Goal: Task Accomplishment & Management: Manage account settings

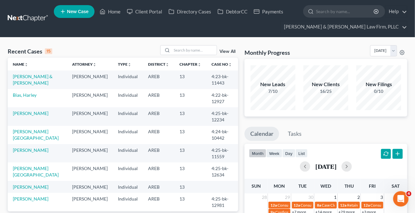
click at [182, 55] on div "Recent Cases 15 View All" at bounding box center [123, 51] width 230 height 12
click at [180, 51] on input "search" at bounding box center [194, 49] width 45 height 9
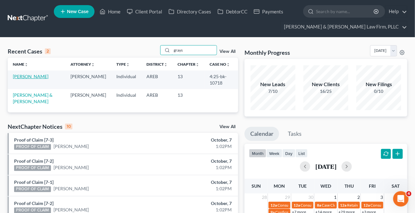
type input "grays"
click at [28, 75] on link "[PERSON_NAME]" at bounding box center [31, 76] width 36 height 5
select select "2"
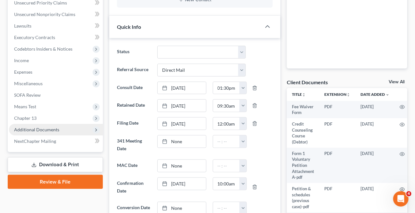
scroll to position [175, 0]
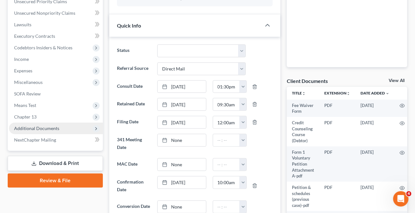
click at [49, 128] on span "Additional Documents" at bounding box center [36, 128] width 45 height 5
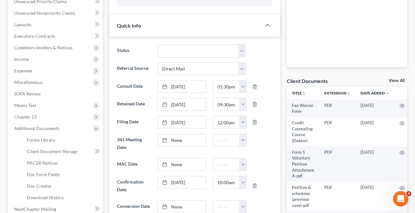
scroll to position [39, 0]
click at [45, 163] on span "PACER Notices" at bounding box center [42, 162] width 31 height 5
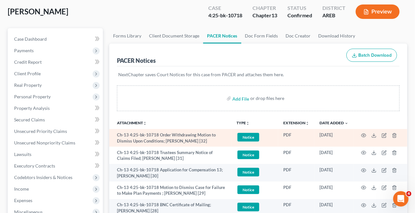
scroll to position [58, 0]
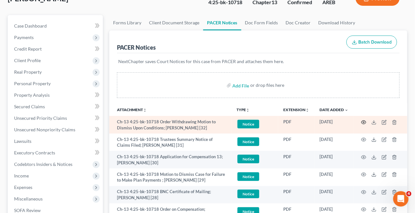
click at [361, 120] on icon "button" at bounding box center [363, 122] width 5 height 5
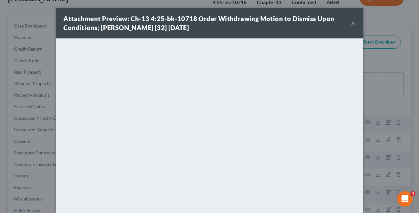
click at [351, 25] on button "×" at bounding box center [353, 23] width 4 height 8
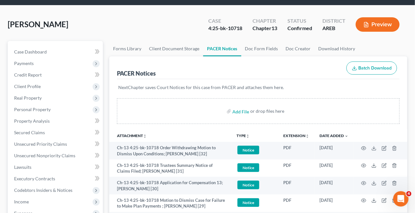
scroll to position [0, 0]
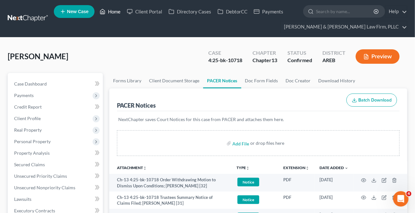
click at [112, 15] on link "Home" at bounding box center [109, 12] width 27 height 12
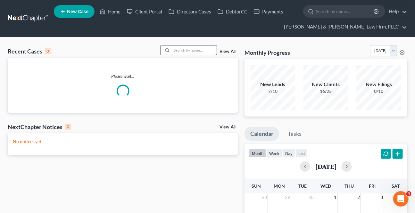
drag, startPoint x: 167, startPoint y: 49, endPoint x: 181, endPoint y: 52, distance: 15.1
click at [168, 48] on icon at bounding box center [167, 50] width 5 height 5
click at [181, 50] on input "search" at bounding box center [194, 49] width 45 height 9
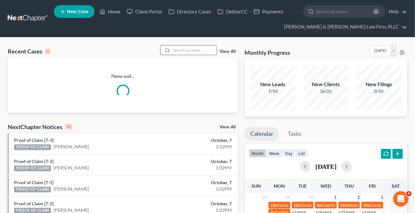
click at [181, 53] on input "search" at bounding box center [194, 49] width 45 height 9
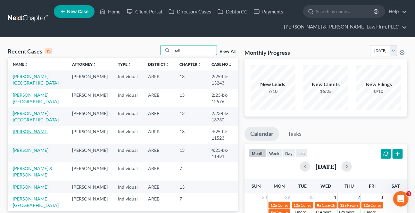
type input "hall"
drag, startPoint x: 19, startPoint y: 134, endPoint x: 16, endPoint y: 148, distance: 14.8
click at [19, 133] on link "[PERSON_NAME]" at bounding box center [31, 131] width 36 height 5
select select "9"
select select "6"
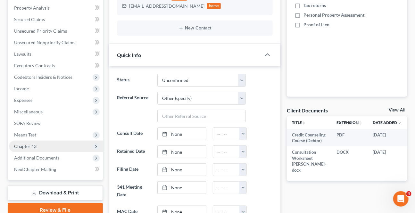
scroll to position [145, 0]
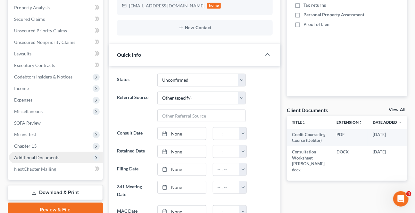
click at [56, 155] on span "Additional Documents" at bounding box center [36, 157] width 45 height 5
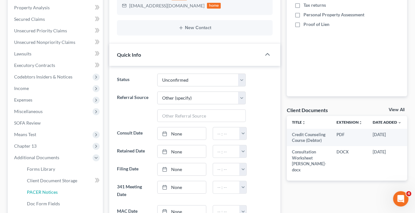
drag, startPoint x: 40, startPoint y: 194, endPoint x: 105, endPoint y: 133, distance: 89.0
click at [40, 193] on span "PACER Notices" at bounding box center [42, 191] width 31 height 5
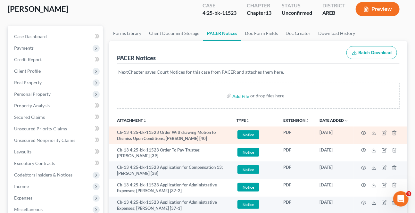
scroll to position [58, 0]
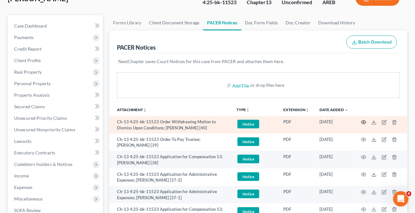
click at [363, 122] on icon "button" at bounding box center [363, 122] width 5 height 5
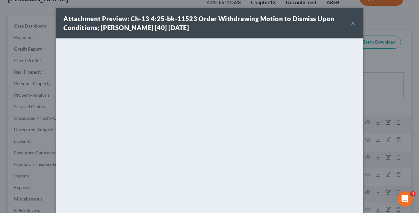
click at [351, 25] on button "×" at bounding box center [353, 23] width 4 height 8
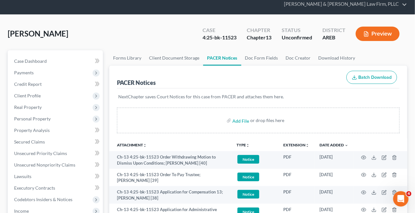
scroll to position [0, 0]
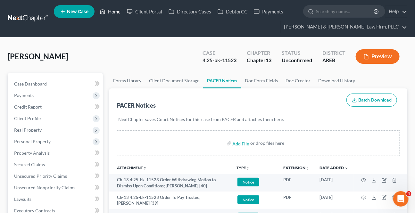
click at [111, 12] on link "Home" at bounding box center [109, 12] width 27 height 12
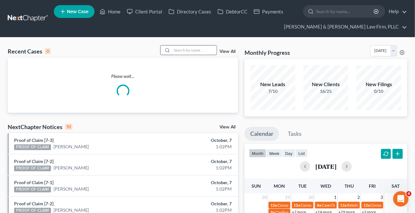
click at [198, 48] on input "search" at bounding box center [194, 49] width 45 height 9
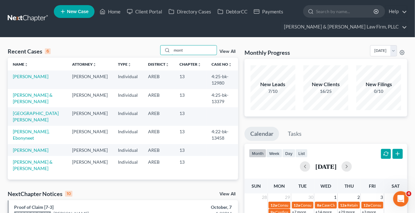
type input "mont"
click at [27, 77] on link "[PERSON_NAME]" at bounding box center [31, 76] width 36 height 5
select select "0"
select select "2"
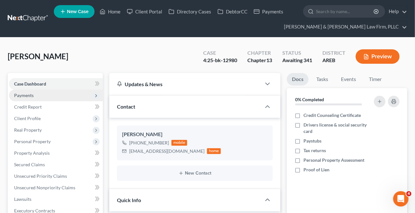
click at [34, 96] on span "Payments" at bounding box center [56, 96] width 94 height 12
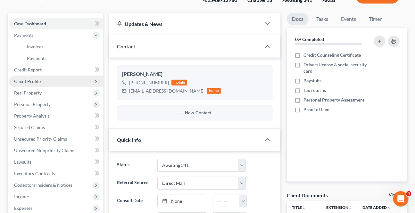
scroll to position [58, 0]
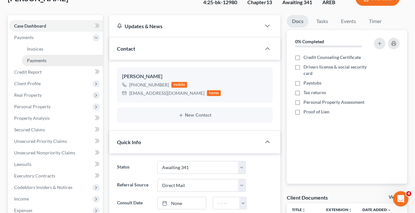
click at [42, 55] on link "Payments" at bounding box center [62, 61] width 81 height 12
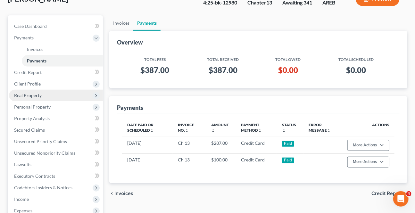
scroll to position [175, 0]
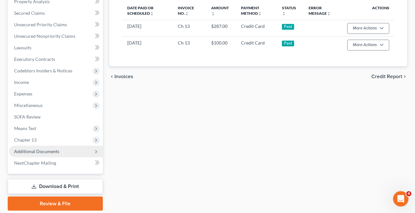
click at [48, 150] on span "Additional Documents" at bounding box center [36, 151] width 45 height 5
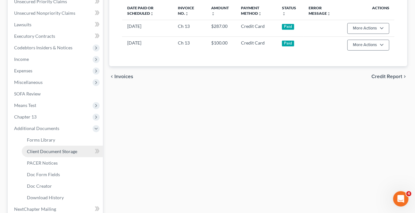
scroll to position [151, 0]
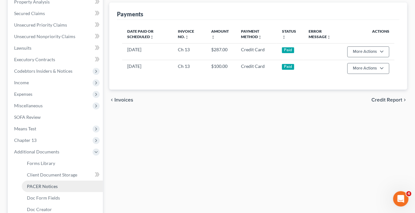
drag, startPoint x: 44, startPoint y: 180, endPoint x: 44, endPoint y: 187, distance: 6.7
click at [44, 181] on link "PACER Notices" at bounding box center [62, 187] width 81 height 12
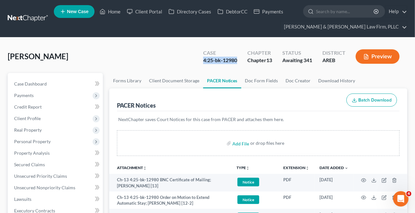
drag, startPoint x: 235, startPoint y: 59, endPoint x: 196, endPoint y: 64, distance: 40.0
click at [198, 64] on div "Case 4:25-bk-12980" at bounding box center [220, 57] width 44 height 19
copy div "4:25-bk-12980"
